Goal: Task Accomplishment & Management: Manage account settings

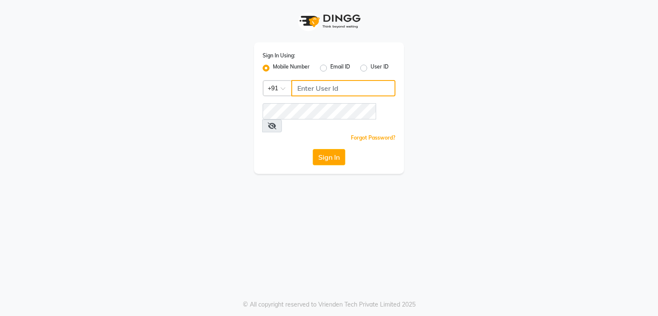
click at [322, 91] on input "Username" at bounding box center [343, 88] width 104 height 16
type input "9899525358"
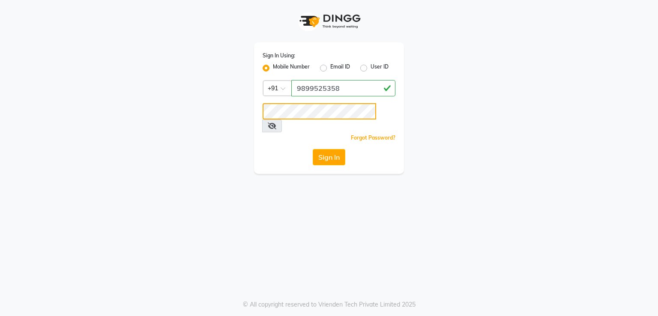
click at [313, 149] on button "Sign In" at bounding box center [329, 157] width 33 height 16
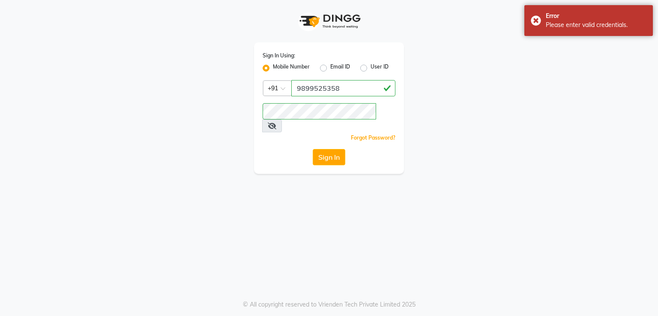
click at [276, 123] on icon at bounding box center [272, 126] width 9 height 7
click at [313, 149] on button "Sign In" at bounding box center [329, 157] width 33 height 16
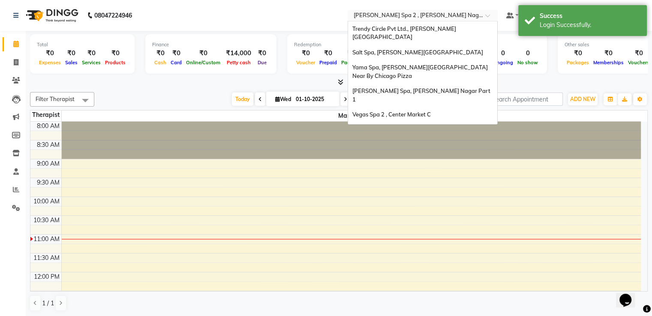
click at [421, 17] on input "text" at bounding box center [414, 16] width 124 height 9
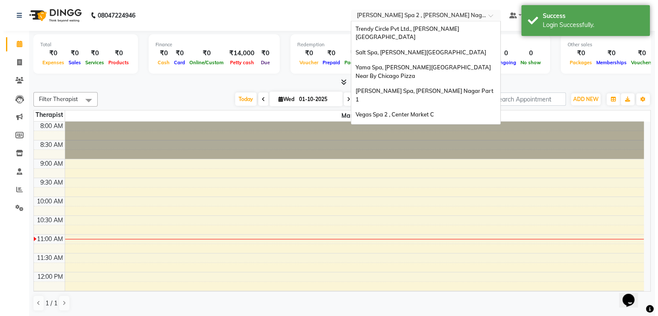
scroll to position [80, 0]
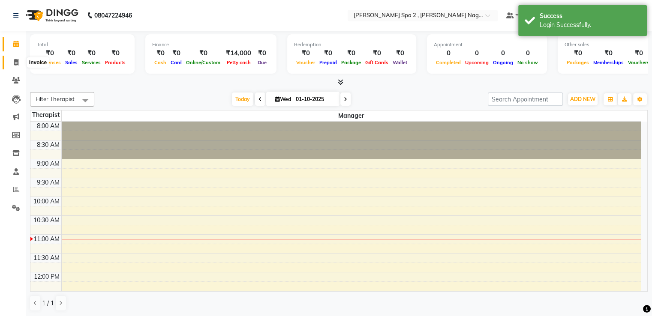
click at [17, 63] on icon at bounding box center [16, 62] width 5 height 6
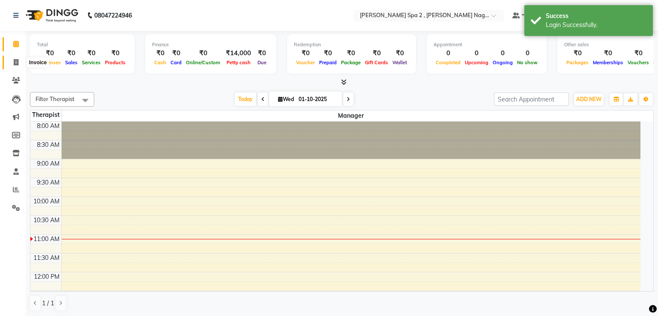
select select "7611"
select select "service"
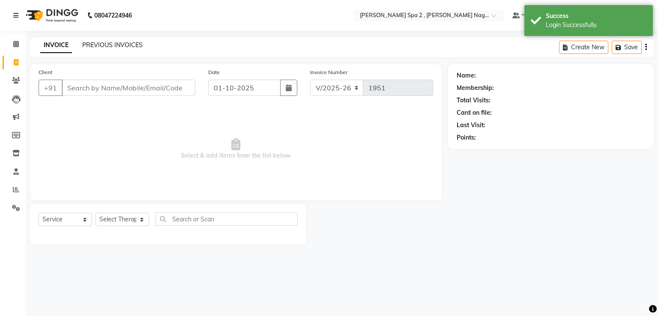
click at [111, 45] on link "PREVIOUS INVOICES" at bounding box center [112, 45] width 60 height 8
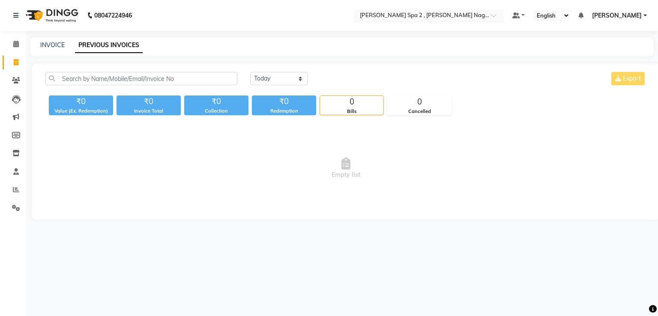
click at [396, 16] on input "text" at bounding box center [420, 16] width 124 height 9
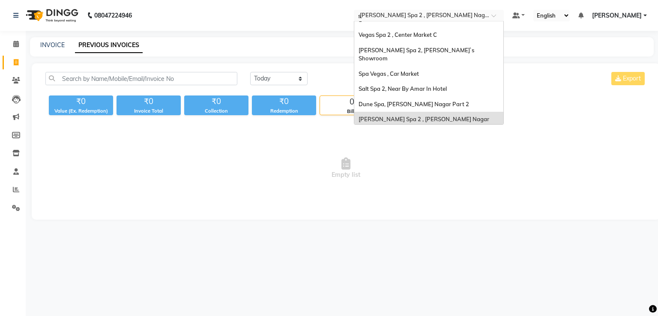
scroll to position [64, 0]
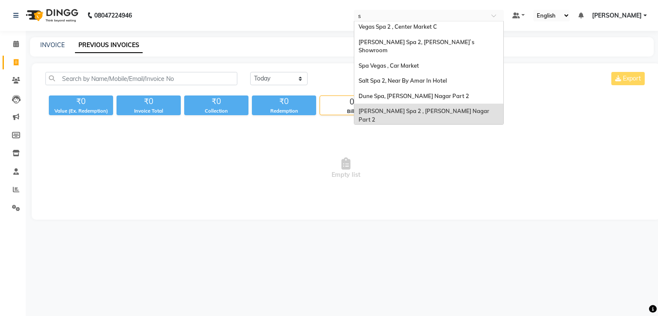
type input "sa"
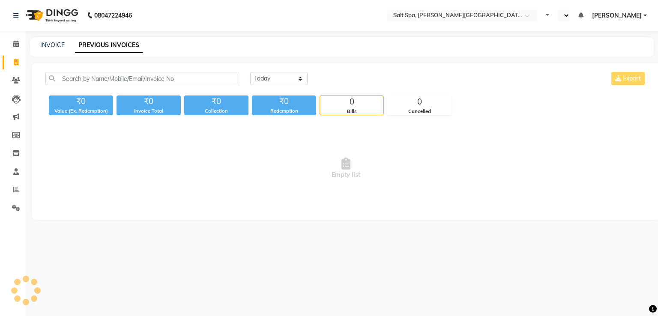
select select "en"
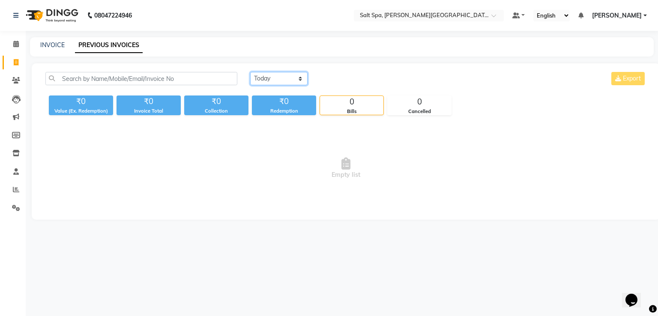
click at [263, 78] on select "[DATE] [DATE] Custom Range" at bounding box center [278, 78] width 57 height 13
select select "yesterday"
click at [250, 72] on select "[DATE] [DATE] Custom Range" at bounding box center [278, 78] width 57 height 13
drag, startPoint x: 657, startPoint y: 94, endPoint x: 658, endPoint y: 148, distance: 54.0
click at [658, 148] on html "08047224946 Select Location × Salt Spa, Lajpat Nagar Default Panel My Panel Eng…" at bounding box center [329, 158] width 658 height 316
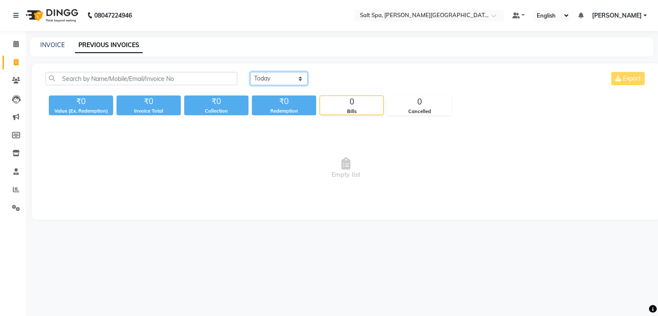
click at [269, 77] on select "[DATE] [DATE] Custom Range" at bounding box center [278, 78] width 57 height 13
click at [250, 72] on select "[DATE] [DATE] Custom Range" at bounding box center [278, 78] width 57 height 13
click at [51, 46] on link "INVOICE" at bounding box center [52, 45] width 24 height 8
select select "service"
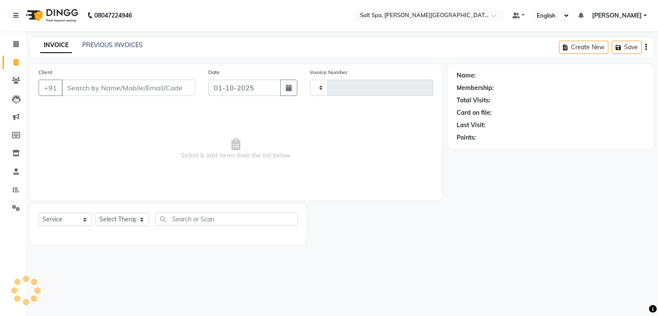
type input "2269"
select select "7593"
click at [117, 45] on link "PREVIOUS INVOICES" at bounding box center [112, 45] width 60 height 8
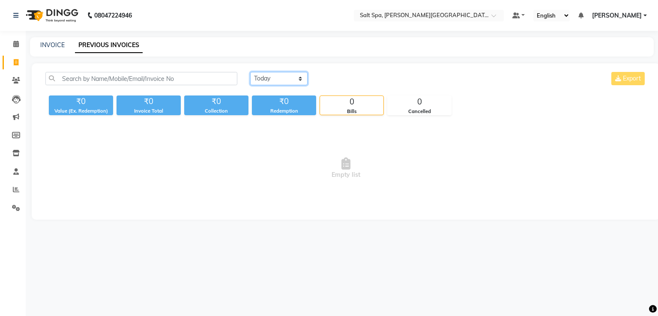
click at [286, 81] on select "[DATE] [DATE] Custom Range" at bounding box center [278, 78] width 57 height 13
select select "yesterday"
click at [250, 72] on select "[DATE] [DATE] Custom Range" at bounding box center [278, 78] width 57 height 13
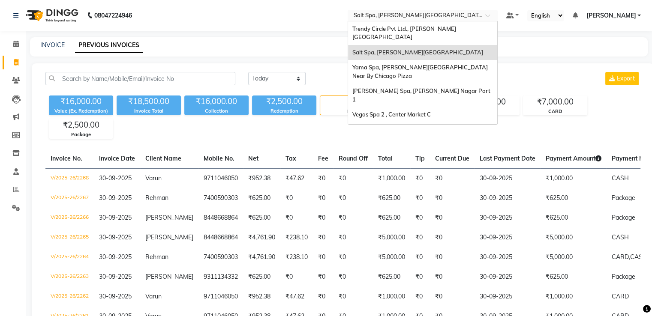
click at [397, 19] on input "text" at bounding box center [414, 16] width 124 height 9
click at [430, 111] on span "Vegas Spa 2 , Center Market C" at bounding box center [391, 114] width 78 height 7
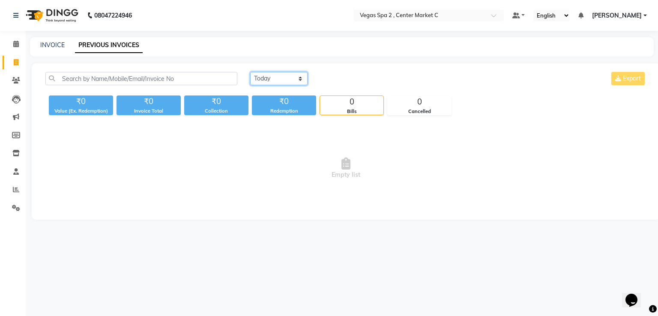
drag, startPoint x: 283, startPoint y: 78, endPoint x: 283, endPoint y: 102, distance: 24.0
click at [283, 102] on div "Today Yesterday Custom Range Export ₹0 Value (Ex. Redemption) ₹0 Invoice Total …" at bounding box center [345, 93] width 611 height 43
select select "[DATE]"
click at [250, 72] on select "[DATE] [DATE] Custom Range" at bounding box center [278, 78] width 57 height 13
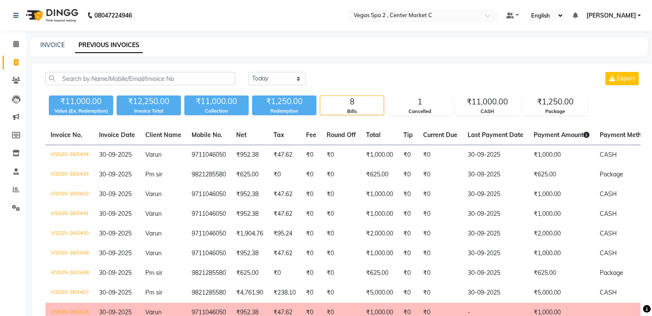
click at [458, 20] on input "text" at bounding box center [414, 16] width 124 height 9
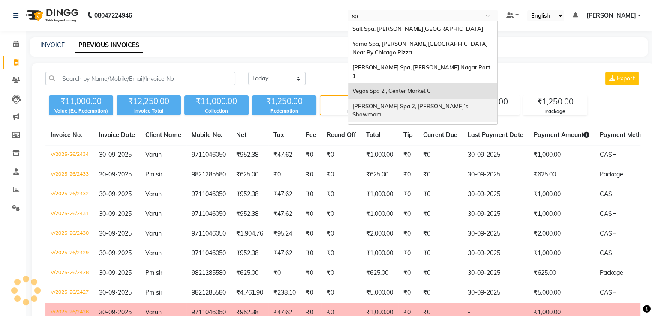
type input "spa"
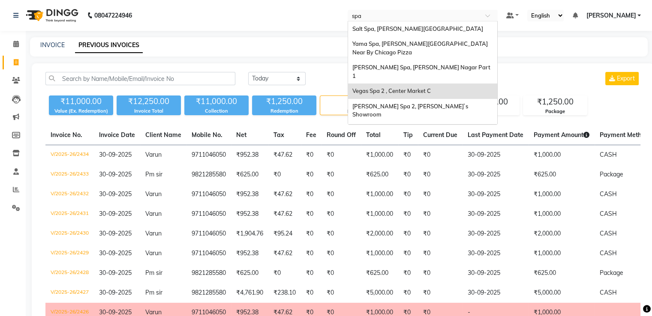
scroll to position [64, 0]
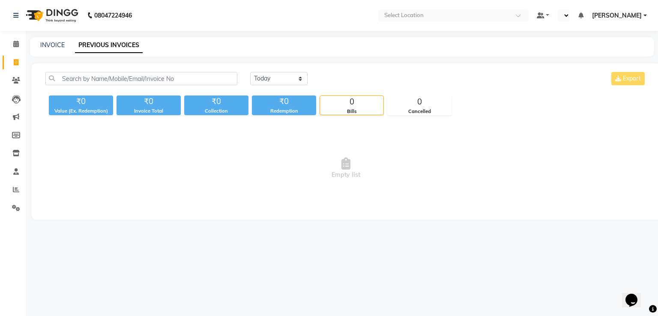
select select "en"
click at [281, 82] on select "[DATE] [DATE] Custom Range" at bounding box center [278, 78] width 57 height 13
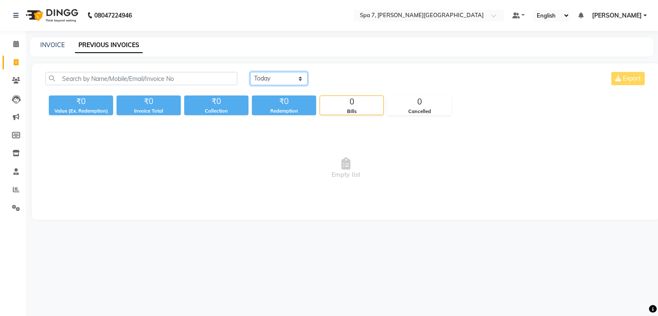
select select "yesterday"
click at [250, 72] on select "Today Yesterday Custom Range" at bounding box center [278, 78] width 57 height 13
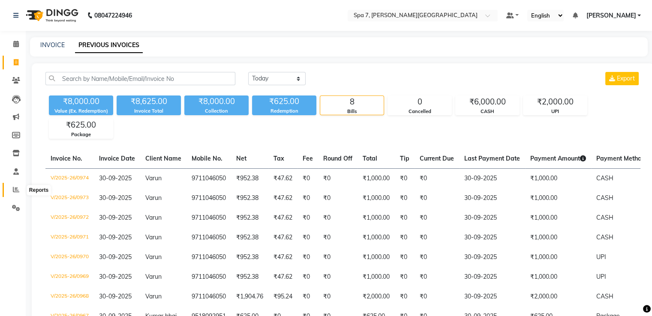
click at [13, 189] on icon at bounding box center [16, 189] width 6 height 6
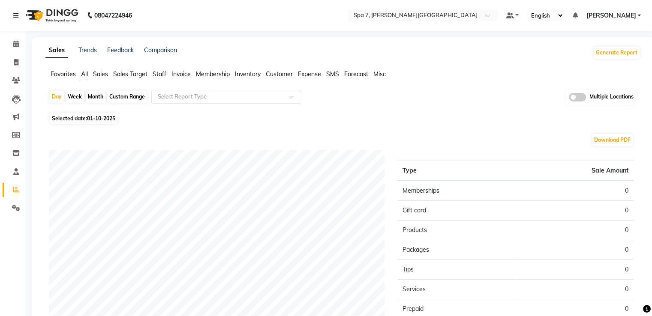
click at [582, 102] on div "Multiple Locations" at bounding box center [601, 97] width 72 height 15
click at [580, 99] on span at bounding box center [576, 97] width 17 height 9
click at [568, 99] on input "checkbox" at bounding box center [568, 99] width 0 height 0
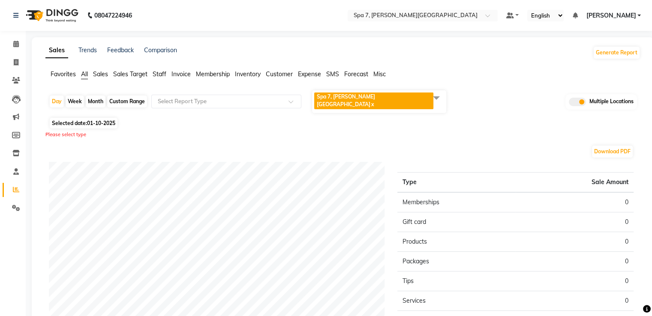
click at [398, 96] on span "Spa 7, Lajpat Nagar x" at bounding box center [379, 101] width 134 height 23
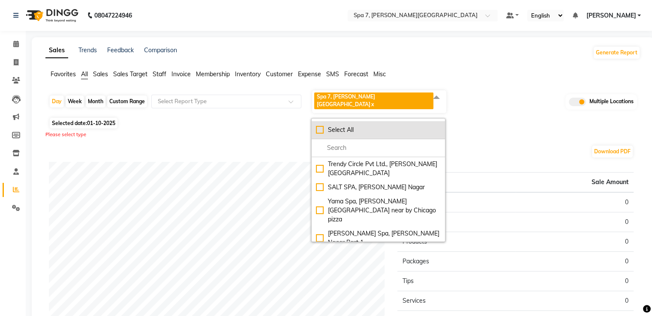
click at [317, 126] on div "Select All" at bounding box center [378, 130] width 125 height 9
checkbox input "true"
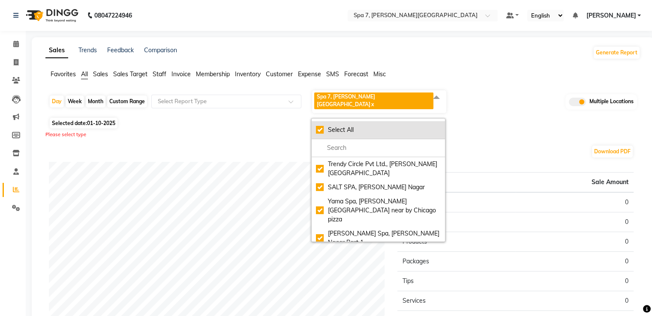
checkbox input "true"
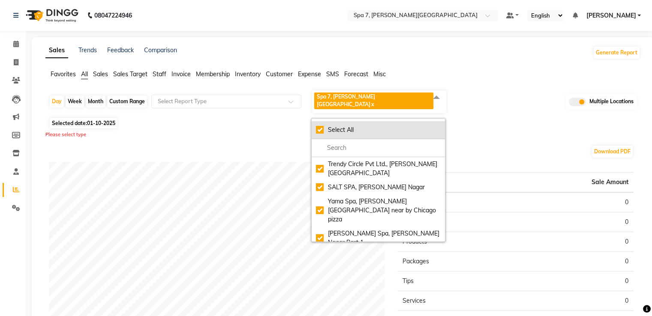
checkbox input "true"
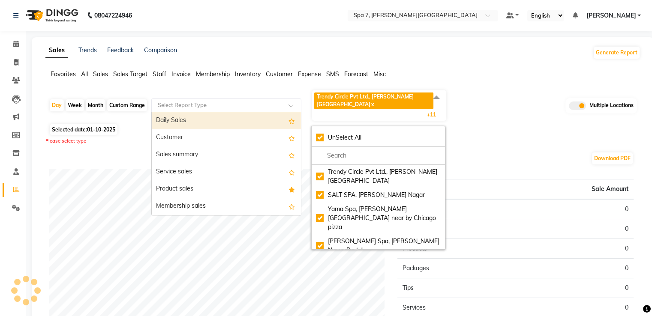
click at [190, 101] on input "text" at bounding box center [217, 105] width 123 height 9
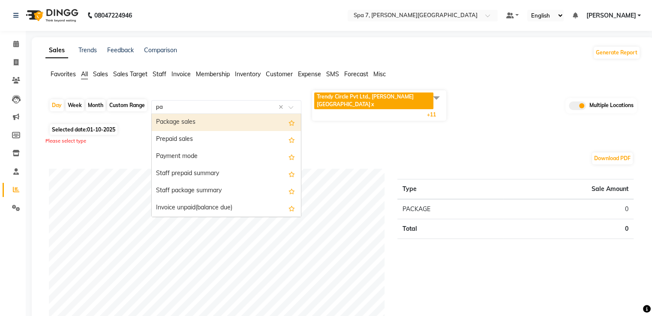
type input "pay"
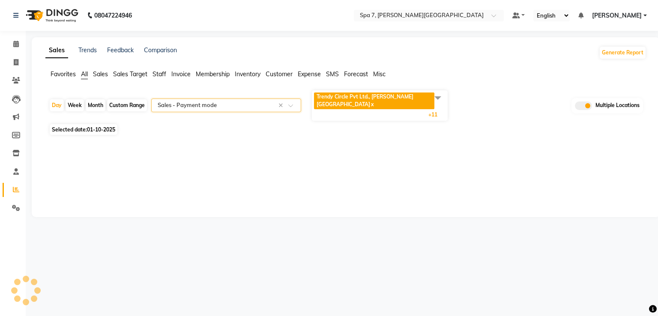
select select "full_report"
select select "csv"
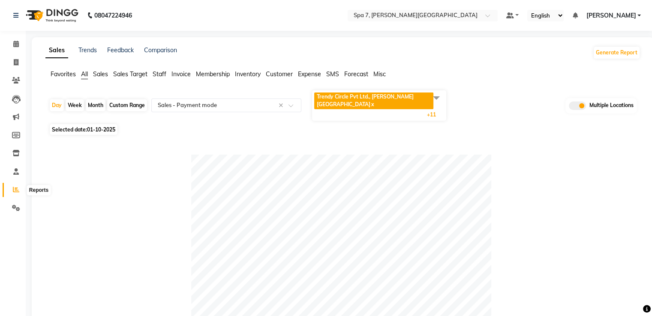
click at [13, 192] on icon at bounding box center [16, 189] width 6 height 6
click at [372, 101] on span "Trendy Circle Pvt Ltd., Lajpat Nagar x" at bounding box center [374, 102] width 121 height 18
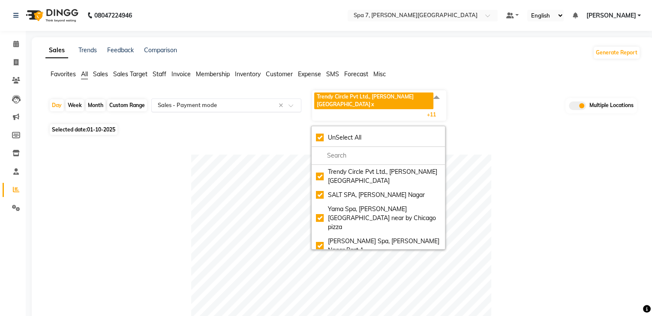
click at [218, 101] on input "text" at bounding box center [217, 105] width 123 height 9
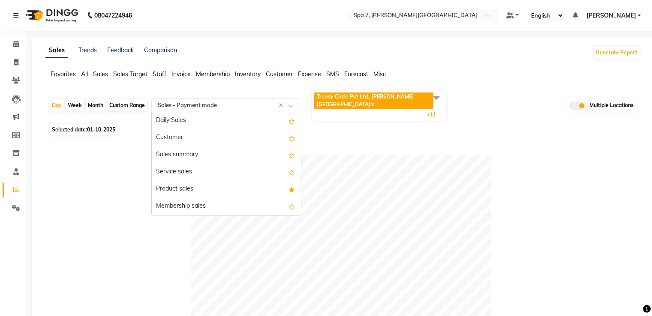
scroll to position [154, 0]
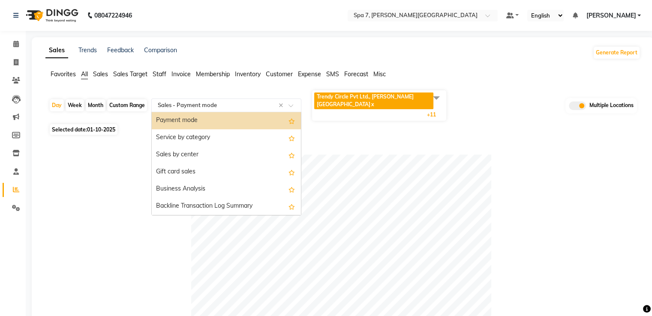
click at [131, 99] on div "Custom Range" at bounding box center [127, 105] width 40 height 12
select select "10"
select select "2025"
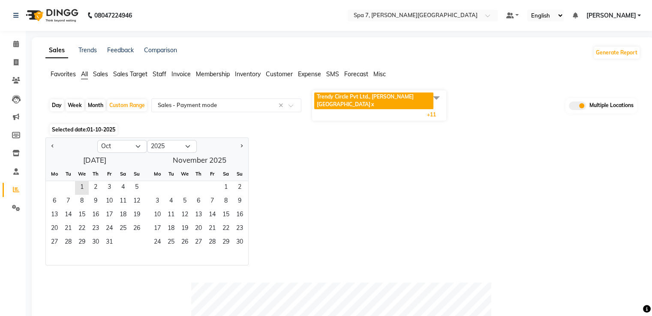
click at [61, 99] on div "Day" at bounding box center [57, 105] width 14 height 12
select select "10"
select select "2025"
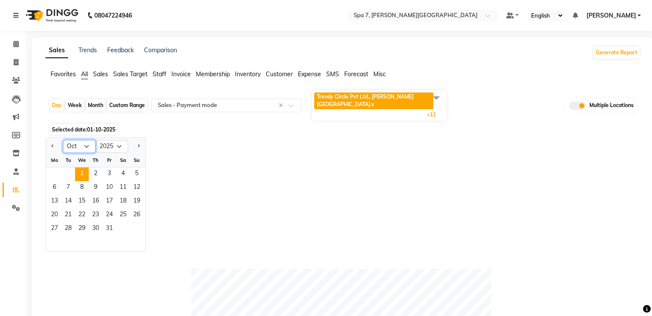
click at [81, 140] on select "Jan Feb Mar Apr May Jun [DATE] Aug Sep Oct Nov Dec" at bounding box center [79, 146] width 33 height 13
select select "9"
click at [63, 140] on select "Jan Feb Mar Apr May Jun [DATE] Aug Sep Oct Nov Dec" at bounding box center [79, 146] width 33 height 13
click at [66, 222] on span "30" at bounding box center [68, 229] width 14 height 14
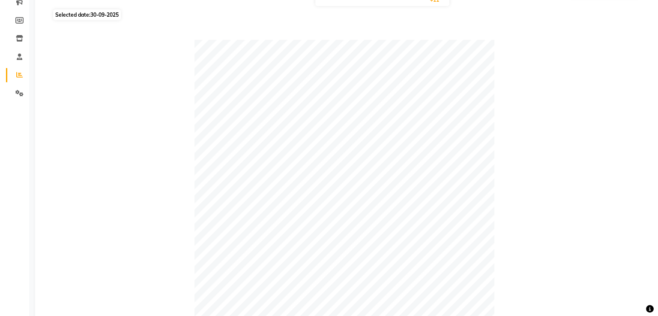
scroll to position [0, 0]
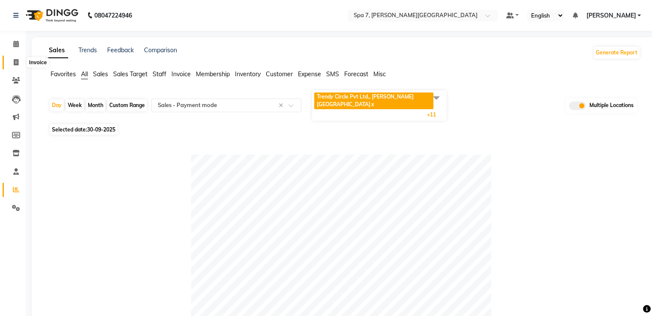
click at [12, 64] on span at bounding box center [16, 63] width 15 height 10
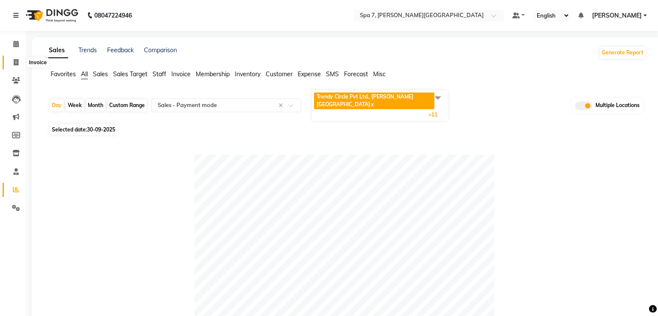
select select "8487"
select select "service"
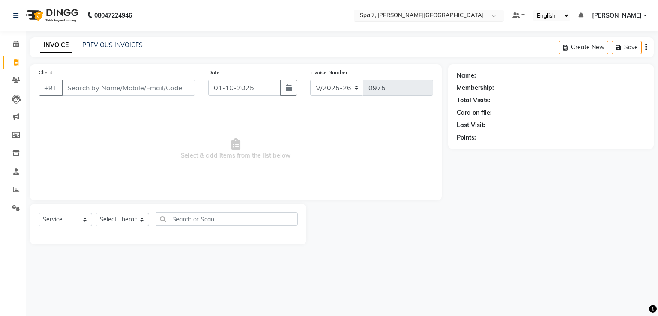
click at [418, 12] on input "text" at bounding box center [420, 16] width 124 height 9
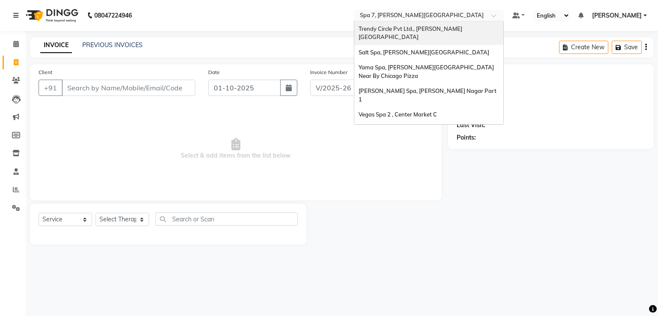
click at [438, 24] on div "Trendy Circle Pvt Ltd., Lajpat Nagar" at bounding box center [428, 33] width 149 height 24
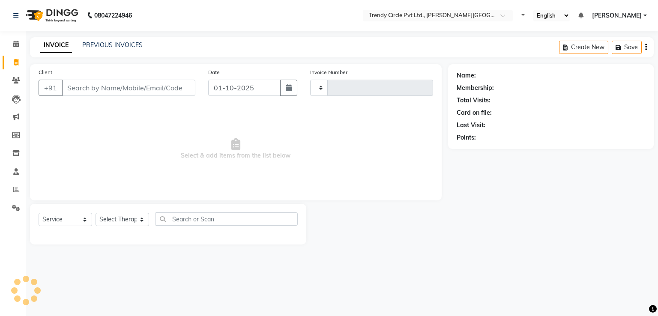
select select "service"
type input "0026"
select select "7584"
click at [17, 153] on icon at bounding box center [15, 153] width 7 height 6
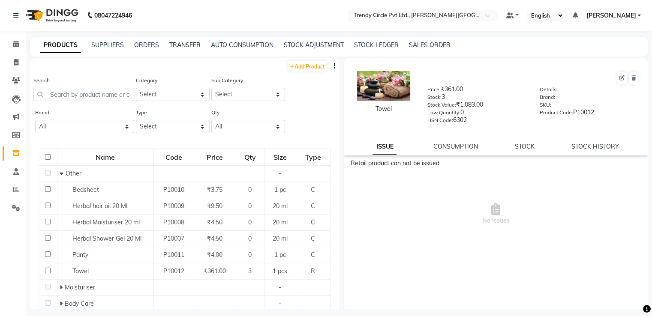
click at [186, 43] on link "TRANSFER" at bounding box center [184, 45] width 31 height 8
select select "sender"
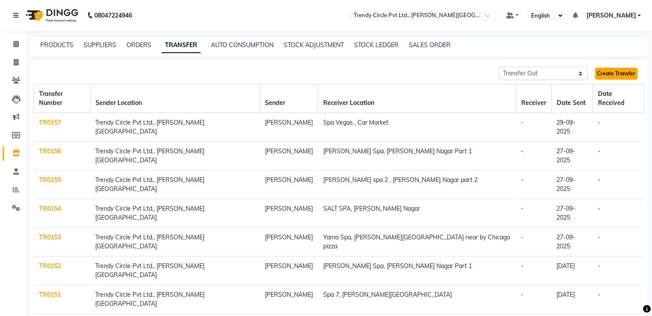
click at [613, 72] on link "Create Transfer" at bounding box center [616, 74] width 42 height 12
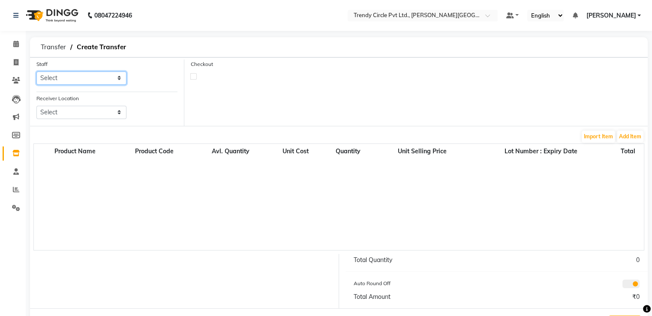
drag, startPoint x: 72, startPoint y: 79, endPoint x: 72, endPoint y: 83, distance: 4.3
click at [72, 79] on select "Select Afsar Saifi Javed Sir Manager" at bounding box center [81, 78] width 90 height 13
select select "68434"
click at [36, 72] on select "Select Afsar Saifi Javed Sir Manager" at bounding box center [81, 78] width 90 height 13
click at [77, 111] on select "Select Salt Spa, Lajpat Nagar Yama Spa, Lajpat Nagar Near By Chicago Pizza Eli …" at bounding box center [81, 112] width 90 height 13
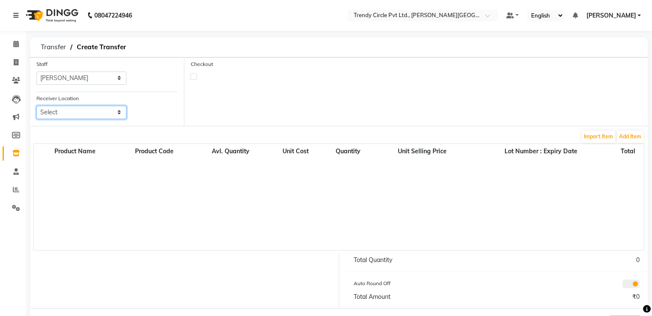
select select "3366"
click at [36, 106] on select "Select Salt Spa, Lajpat Nagar Yama Spa, Lajpat Nagar Near By Chicago Pizza Eli …" at bounding box center [81, 112] width 90 height 13
click at [634, 139] on button "Add Item" at bounding box center [629, 137] width 27 height 12
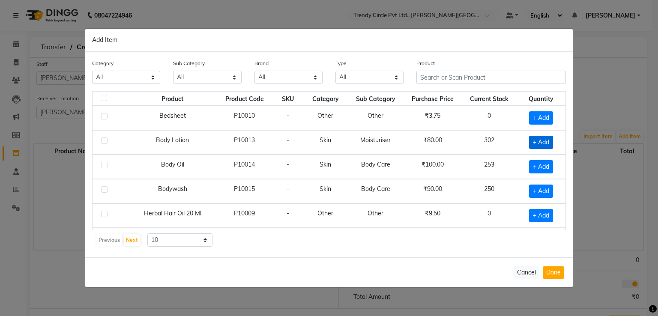
click at [533, 140] on span "+ Add" at bounding box center [541, 142] width 24 height 13
checkbox input "true"
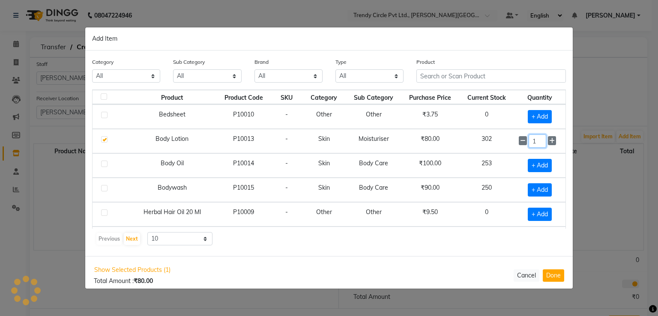
click at [531, 144] on input "1" at bounding box center [537, 141] width 17 height 13
type input "8"
click at [535, 186] on span "+ Add" at bounding box center [540, 189] width 24 height 13
checkbox input "true"
click at [535, 191] on input "1" at bounding box center [537, 189] width 17 height 13
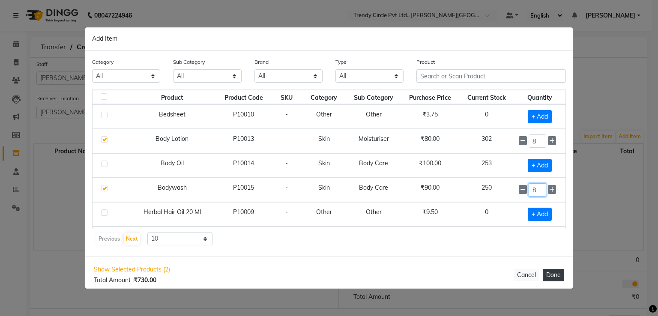
type input "8"
click at [557, 274] on button "Done" at bounding box center [553, 275] width 21 height 12
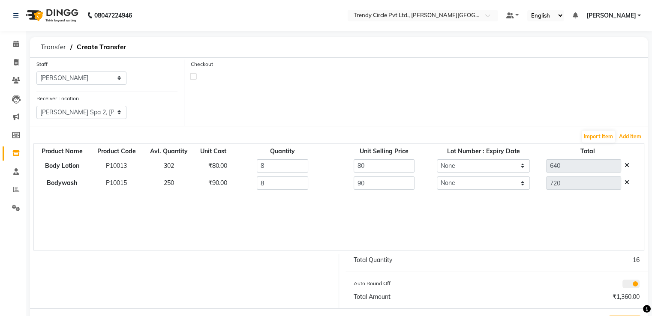
scroll to position [38, 0]
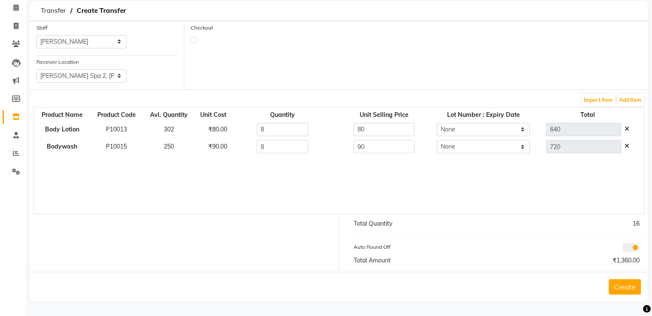
click at [623, 287] on button "Create" at bounding box center [624, 286] width 32 height 15
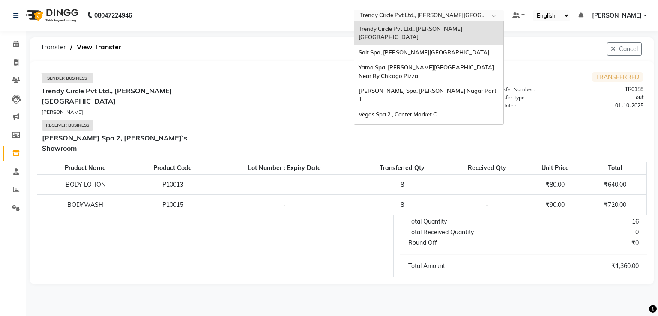
click at [403, 19] on input "text" at bounding box center [420, 16] width 124 height 9
click at [412, 49] on span "Salt Spa, [PERSON_NAME][GEOGRAPHIC_DATA]" at bounding box center [424, 52] width 131 height 7
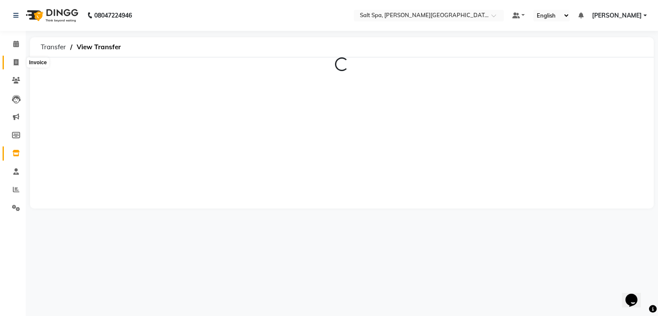
click at [14, 64] on icon at bounding box center [16, 62] width 5 height 6
select select "7593"
select select "service"
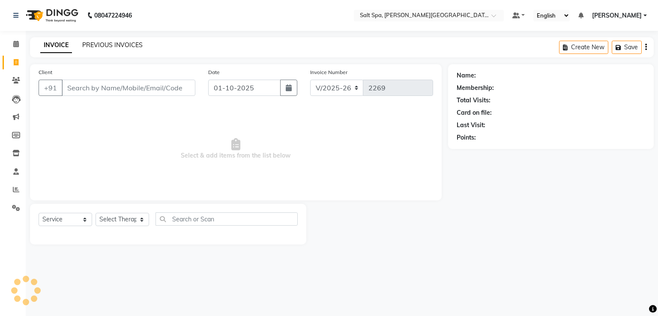
click at [121, 48] on link "PREVIOUS INVOICES" at bounding box center [112, 45] width 60 height 8
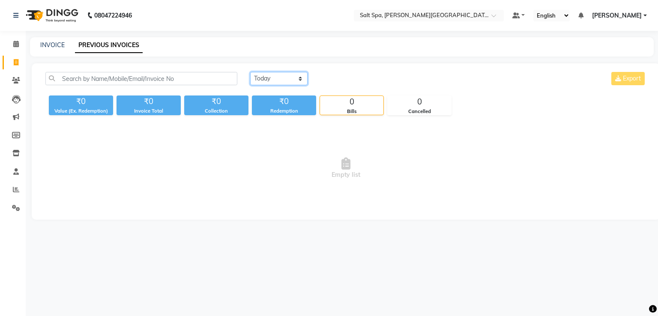
click at [278, 78] on select "[DATE] [DATE] Custom Range" at bounding box center [278, 78] width 57 height 13
click at [262, 142] on span "Empty list" at bounding box center [345, 169] width 601 height 86
click at [281, 77] on select "[DATE] [DATE] Custom Range" at bounding box center [278, 78] width 57 height 13
select select "range"
click at [250, 72] on select "[DATE] [DATE] Custom Range" at bounding box center [278, 78] width 57 height 13
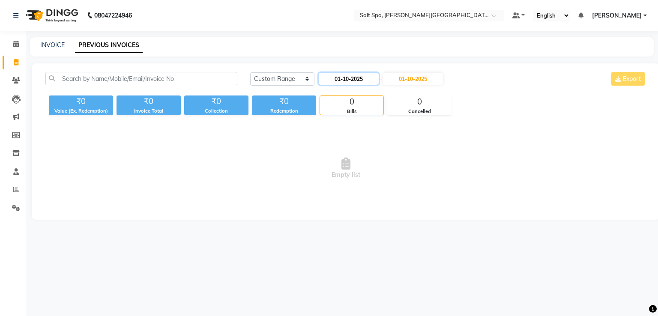
drag, startPoint x: 344, startPoint y: 77, endPoint x: 361, endPoint y: 83, distance: 17.7
click at [344, 78] on input "01-10-2025" at bounding box center [349, 79] width 60 height 12
select select "10"
select select "2025"
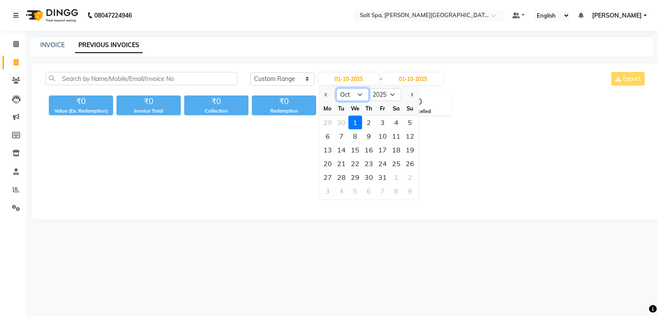
drag, startPoint x: 351, startPoint y: 95, endPoint x: 354, endPoint y: 100, distance: 6.0
click at [351, 95] on select "Jan Feb Mar Apr May Jun [DATE] Aug Sep Oct Nov Dec" at bounding box center [352, 94] width 33 height 13
select select "9"
click at [336, 88] on select "Jan Feb Mar Apr May Jun [DATE] Aug Sep Oct Nov Dec" at bounding box center [352, 94] width 33 height 13
click at [328, 120] on div "1" at bounding box center [328, 123] width 14 height 14
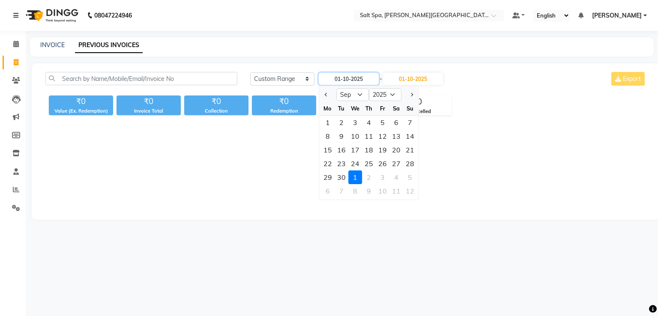
type input "01-09-2025"
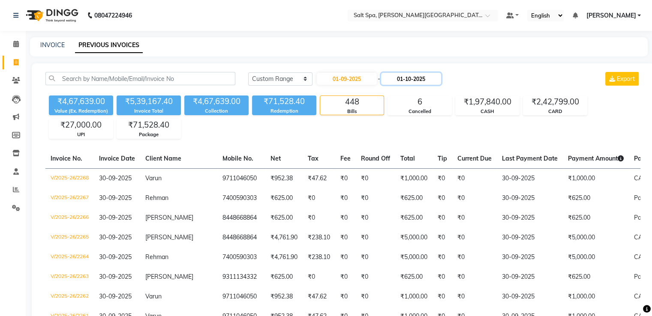
click at [413, 82] on input "01-10-2025" at bounding box center [411, 79] width 60 height 12
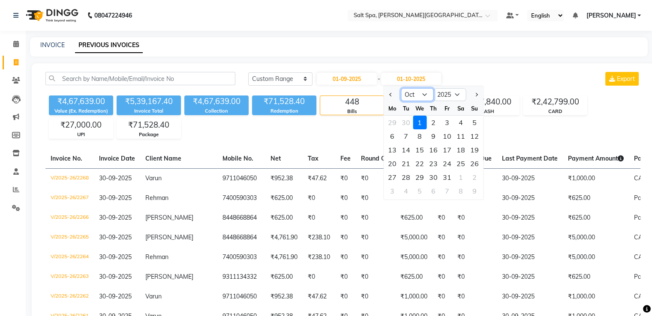
click at [411, 98] on select "Sep Oct Nov Dec" at bounding box center [417, 94] width 33 height 13
select select "9"
click at [401, 88] on select "Sep Oct Nov Dec" at bounding box center [417, 94] width 33 height 13
click at [406, 175] on div "30" at bounding box center [406, 177] width 14 height 14
type input "30-09-2025"
